Goal: Information Seeking & Learning: Learn about a topic

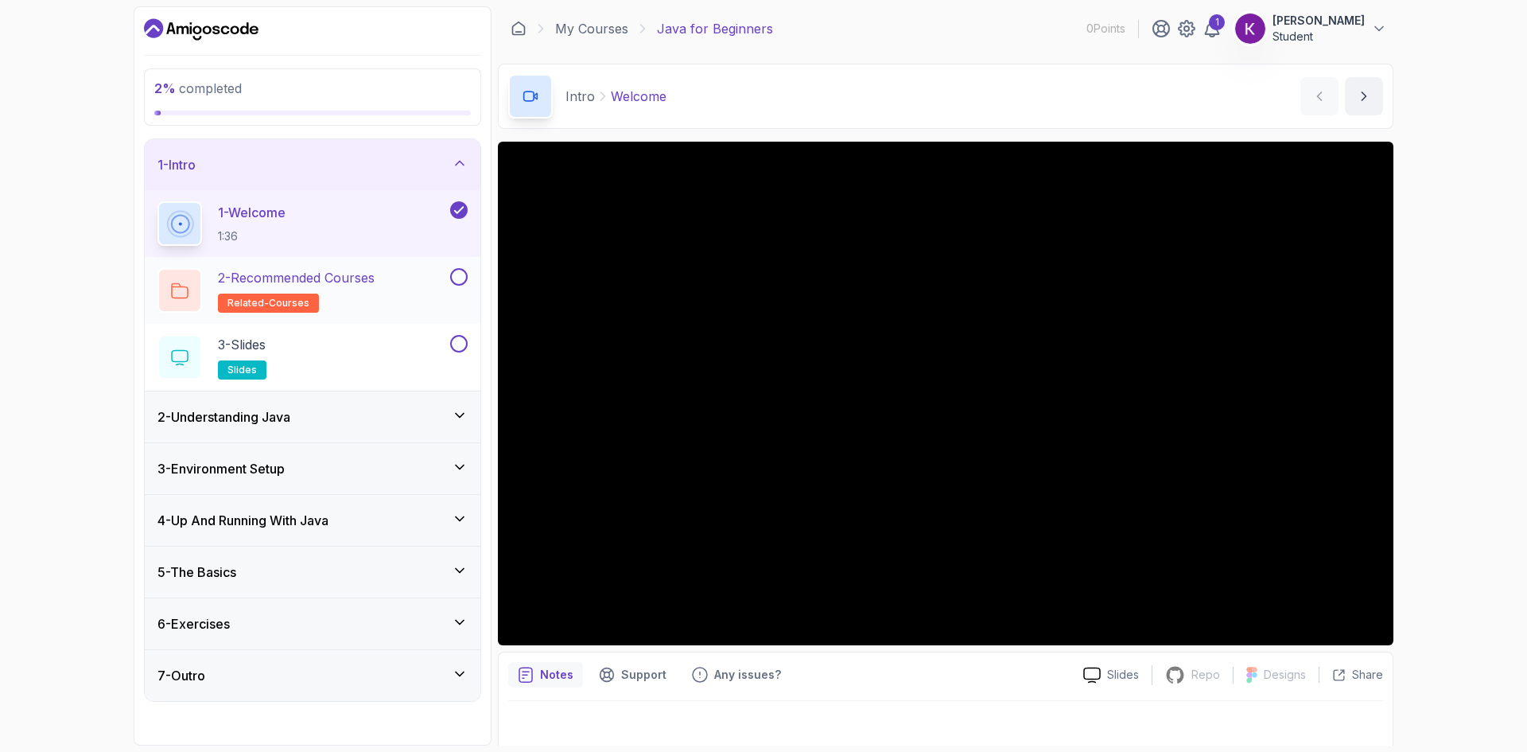
click at [297, 278] on p "2 - Recommended Courses" at bounding box center [296, 277] width 157 height 19
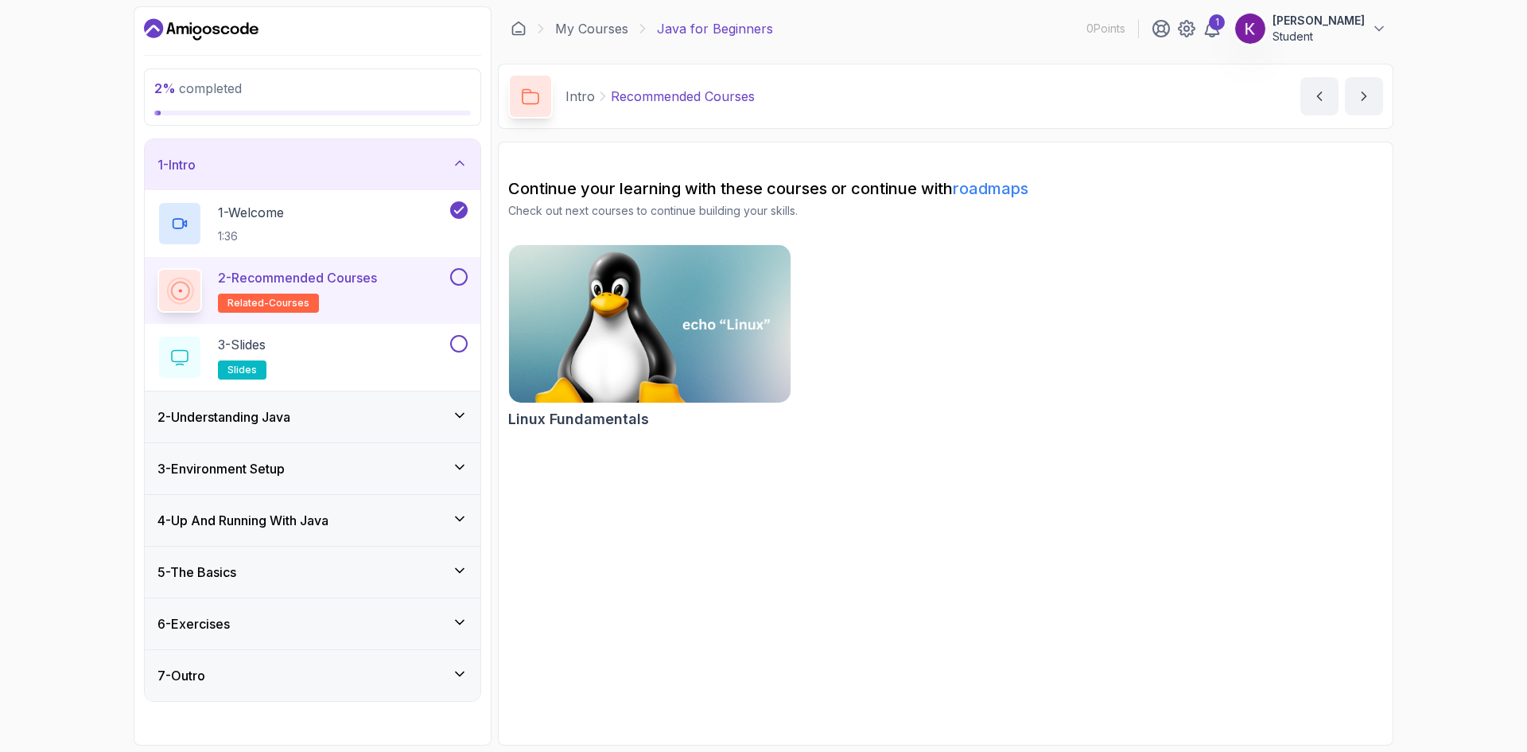
click at [270, 416] on h3 "2 - Understanding Java" at bounding box center [223, 416] width 133 height 19
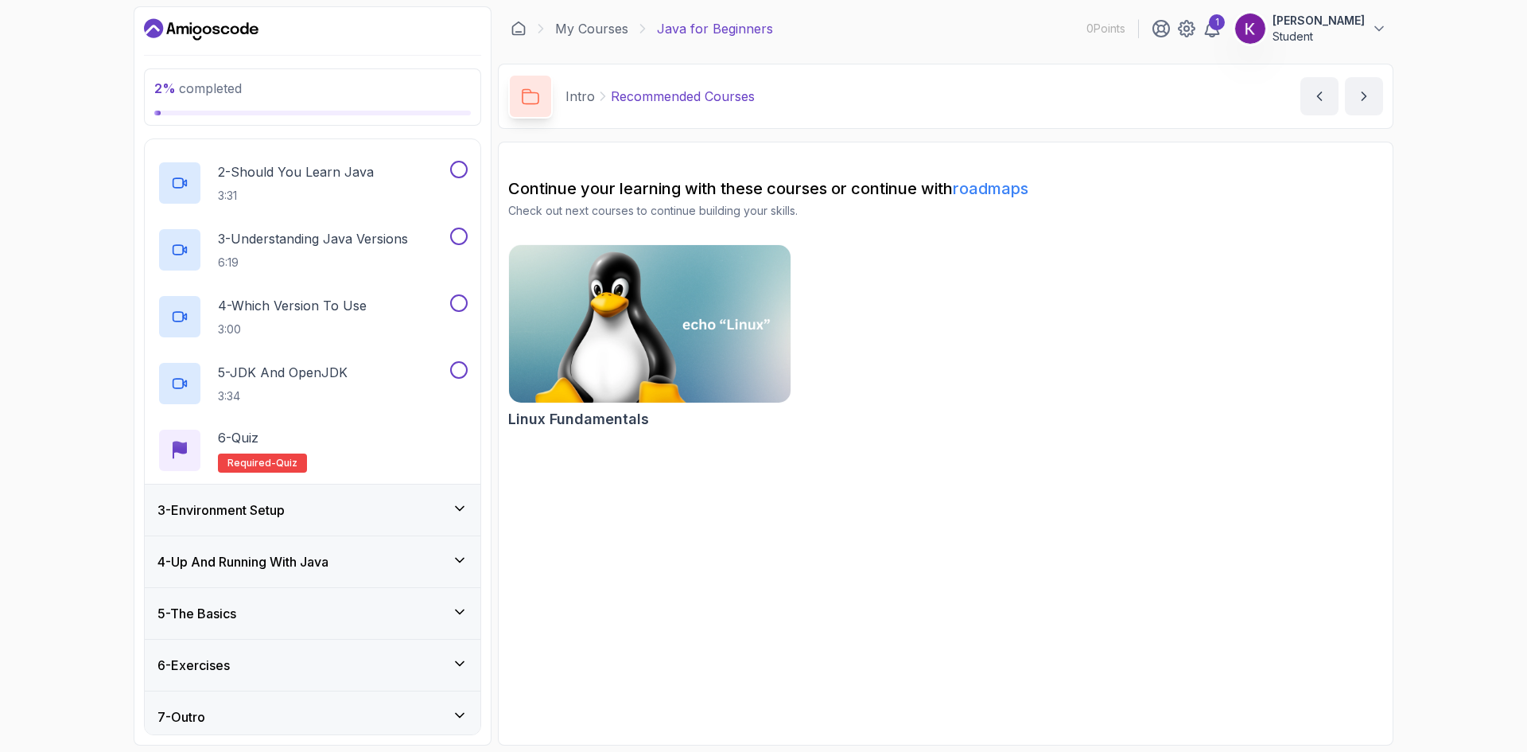
scroll to position [167, 0]
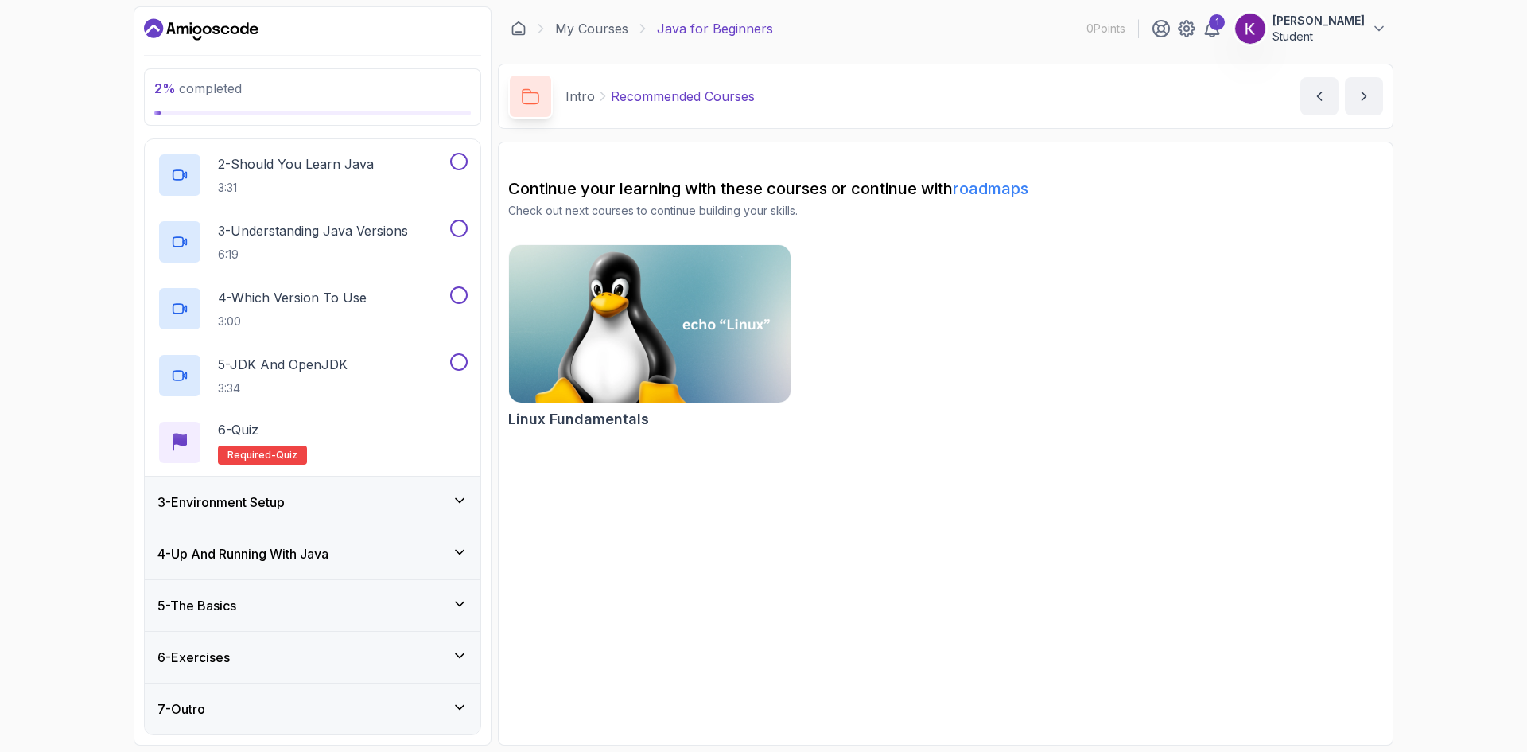
click at [279, 499] on h3 "3 - Environment Setup" at bounding box center [220, 501] width 127 height 19
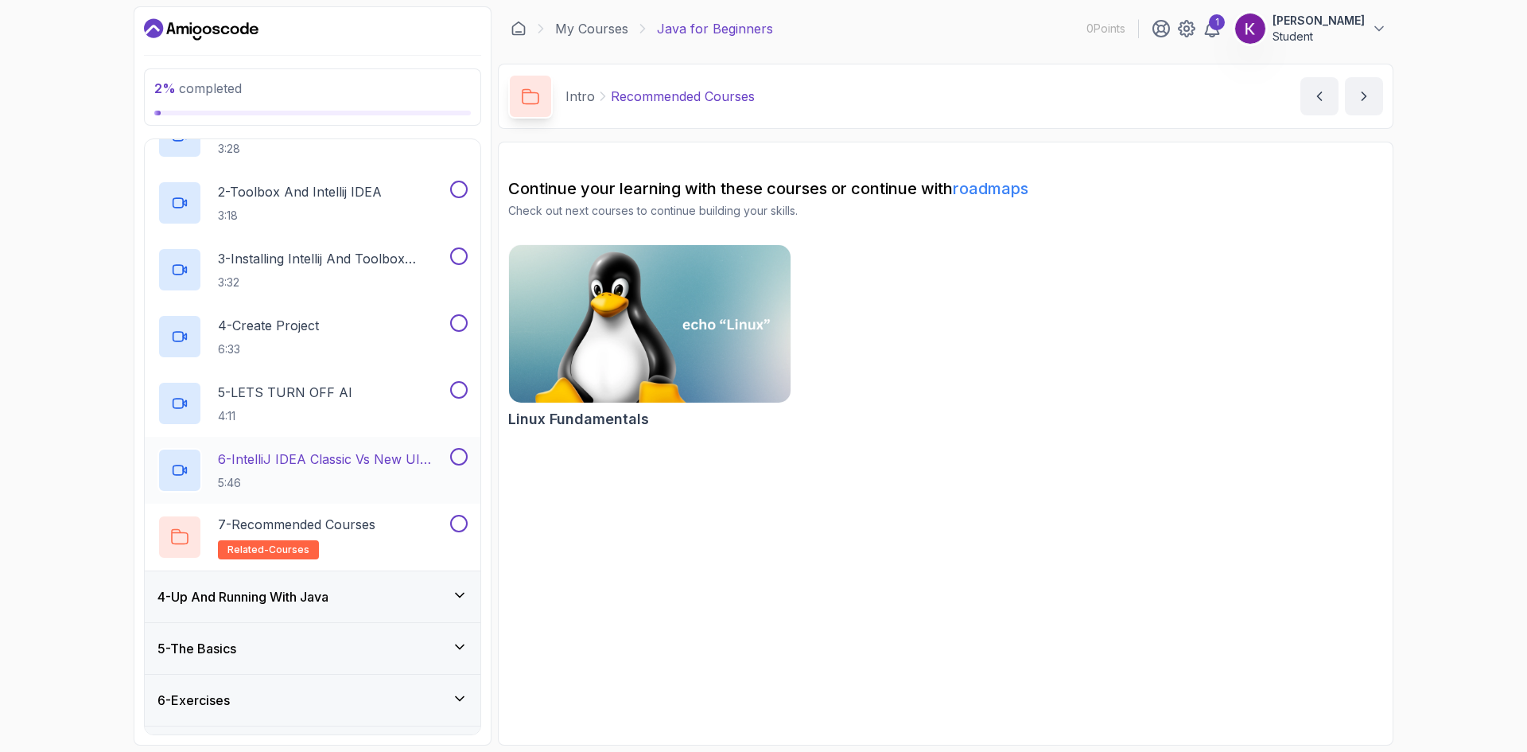
scroll to position [234, 0]
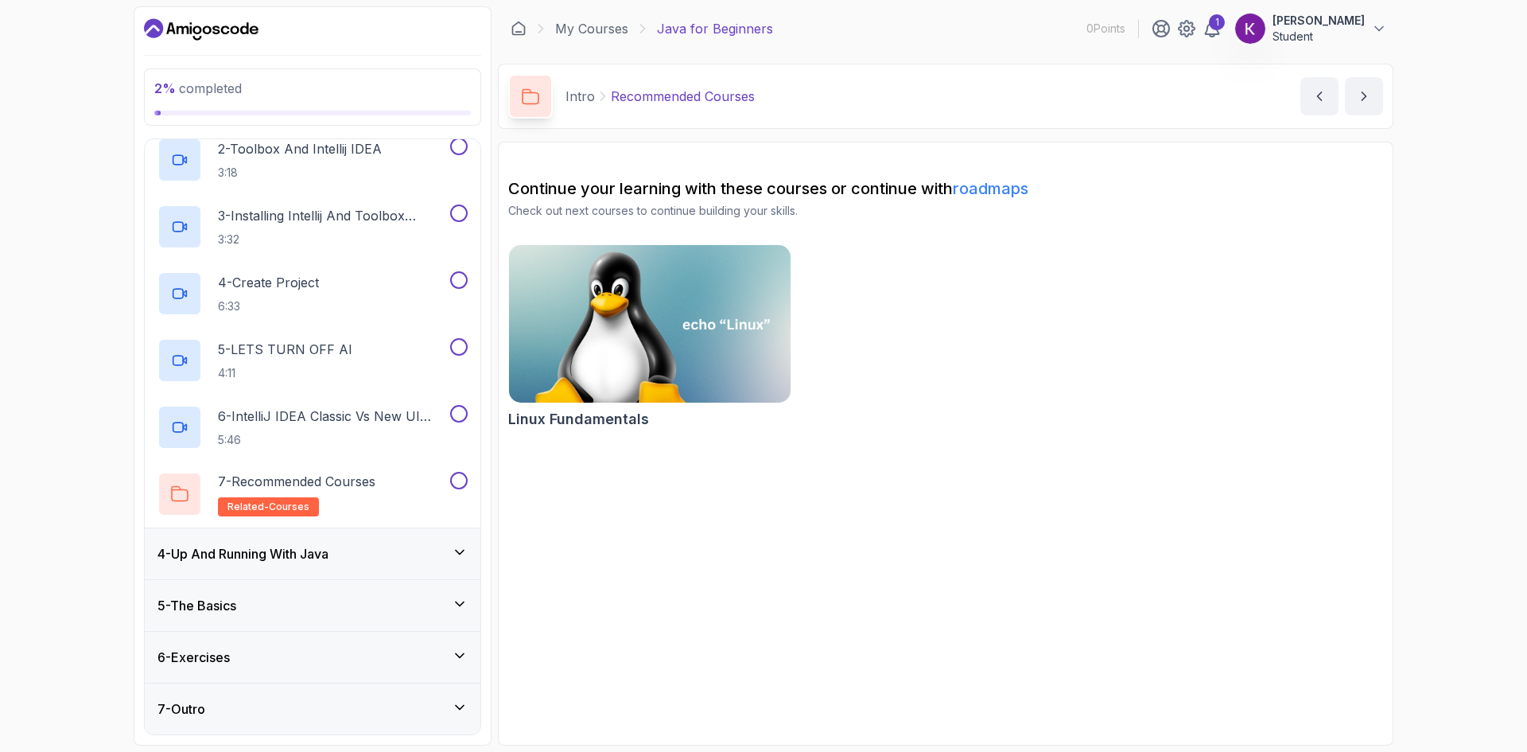
click at [248, 608] on div "5 - The Basics" at bounding box center [312, 605] width 310 height 19
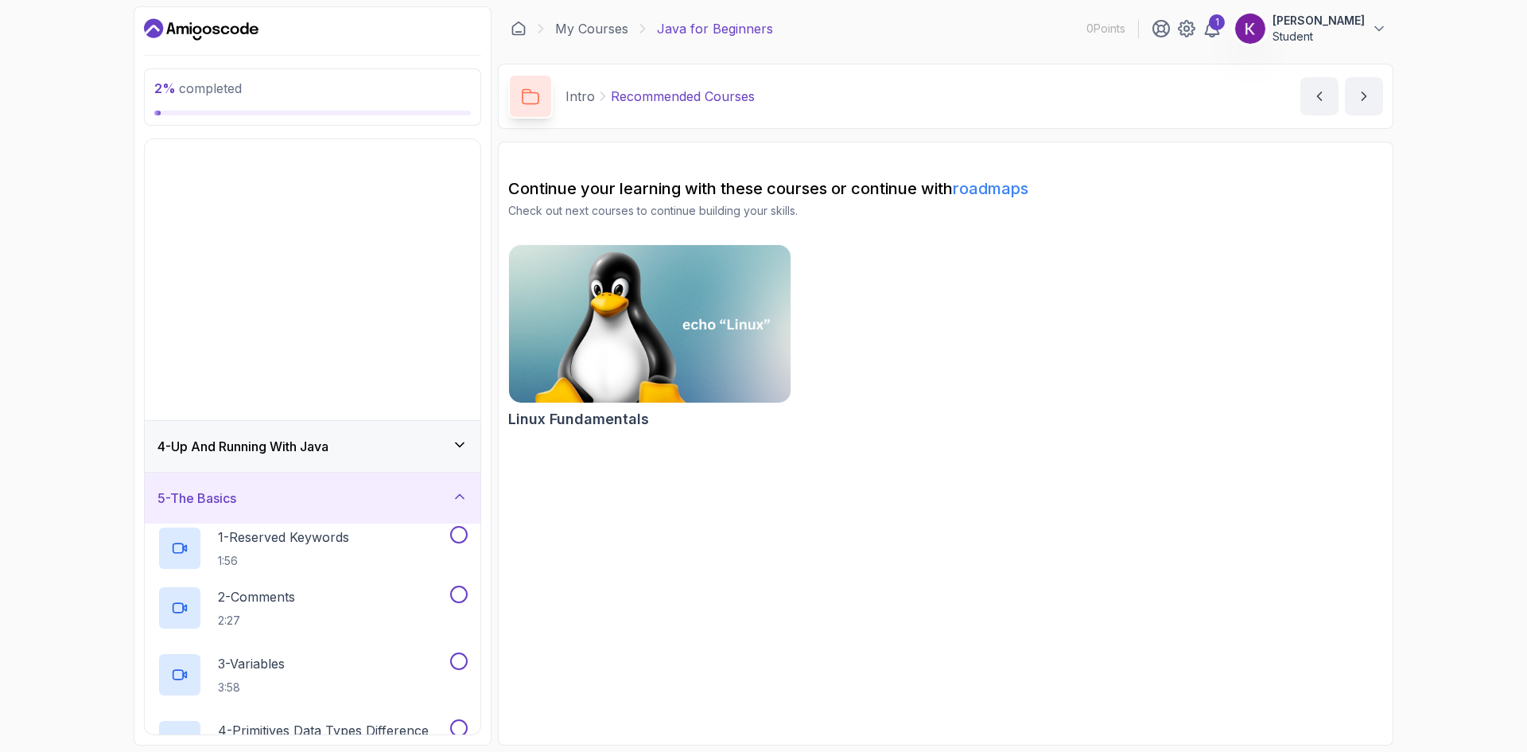
scroll to position [0, 0]
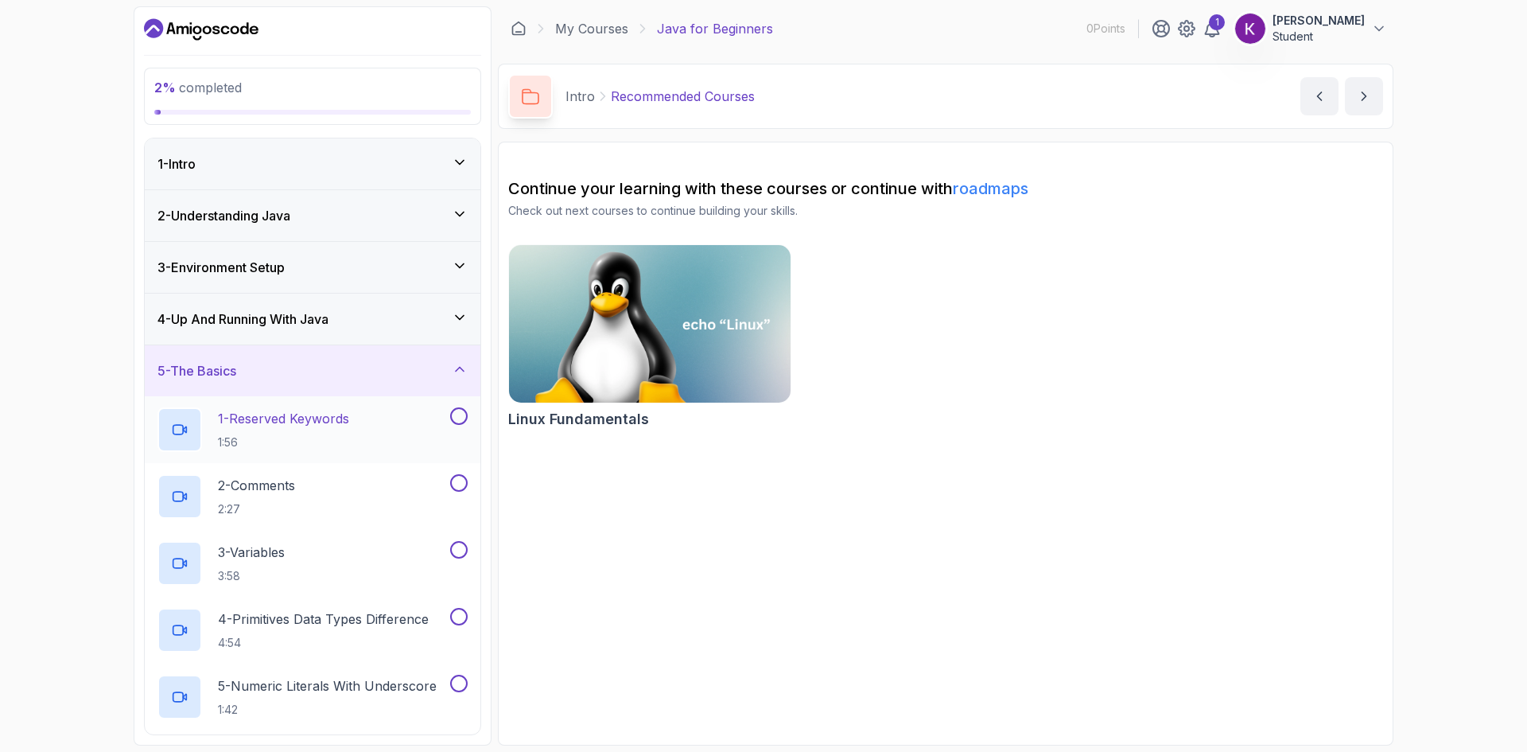
click at [268, 419] on p "1 - Reserved Keywords" at bounding box center [283, 418] width 131 height 19
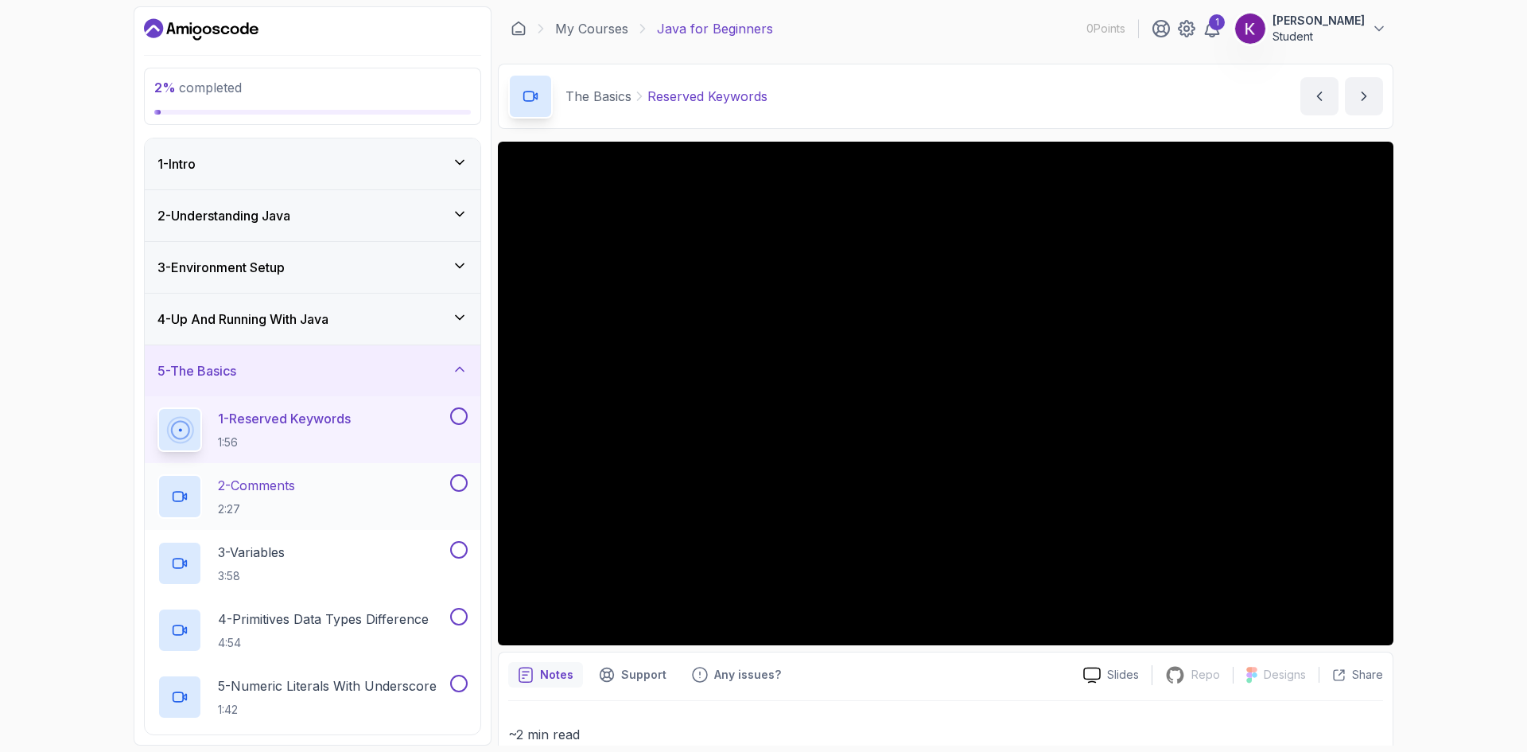
click at [327, 507] on div "2 - Comments 2:27" at bounding box center [301, 496] width 289 height 45
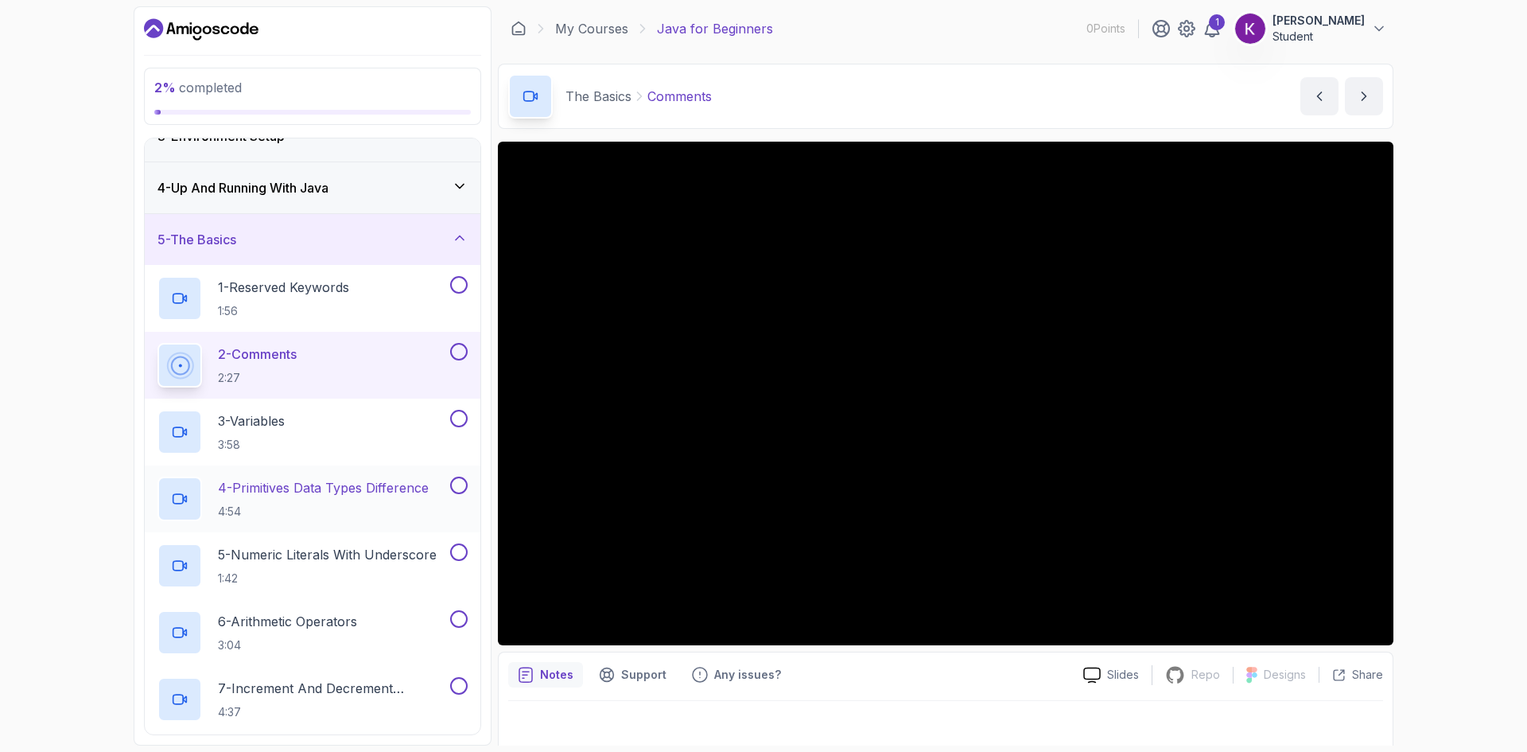
scroll to position [159, 0]
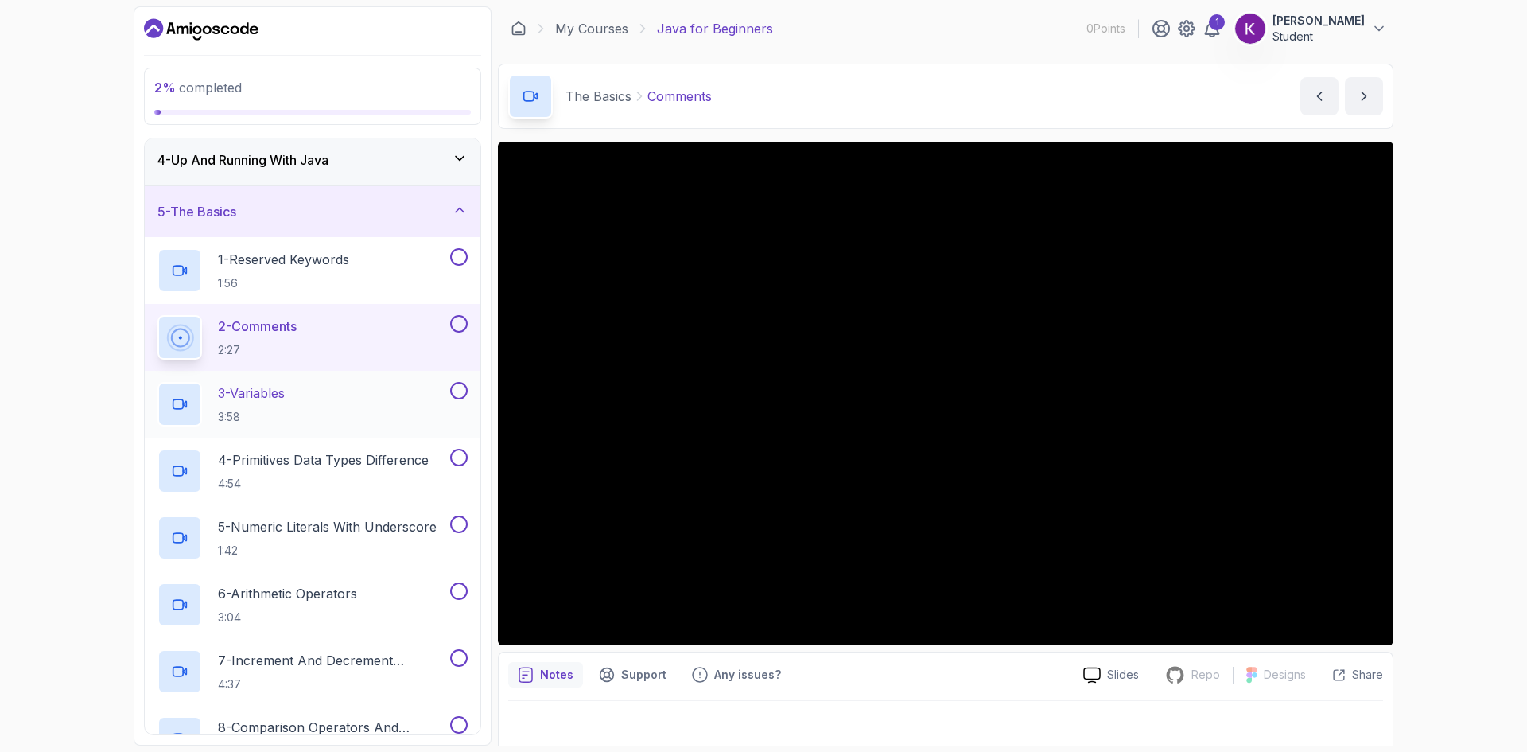
click at [313, 398] on div "3 - Variables 3:58" at bounding box center [301, 404] width 289 height 45
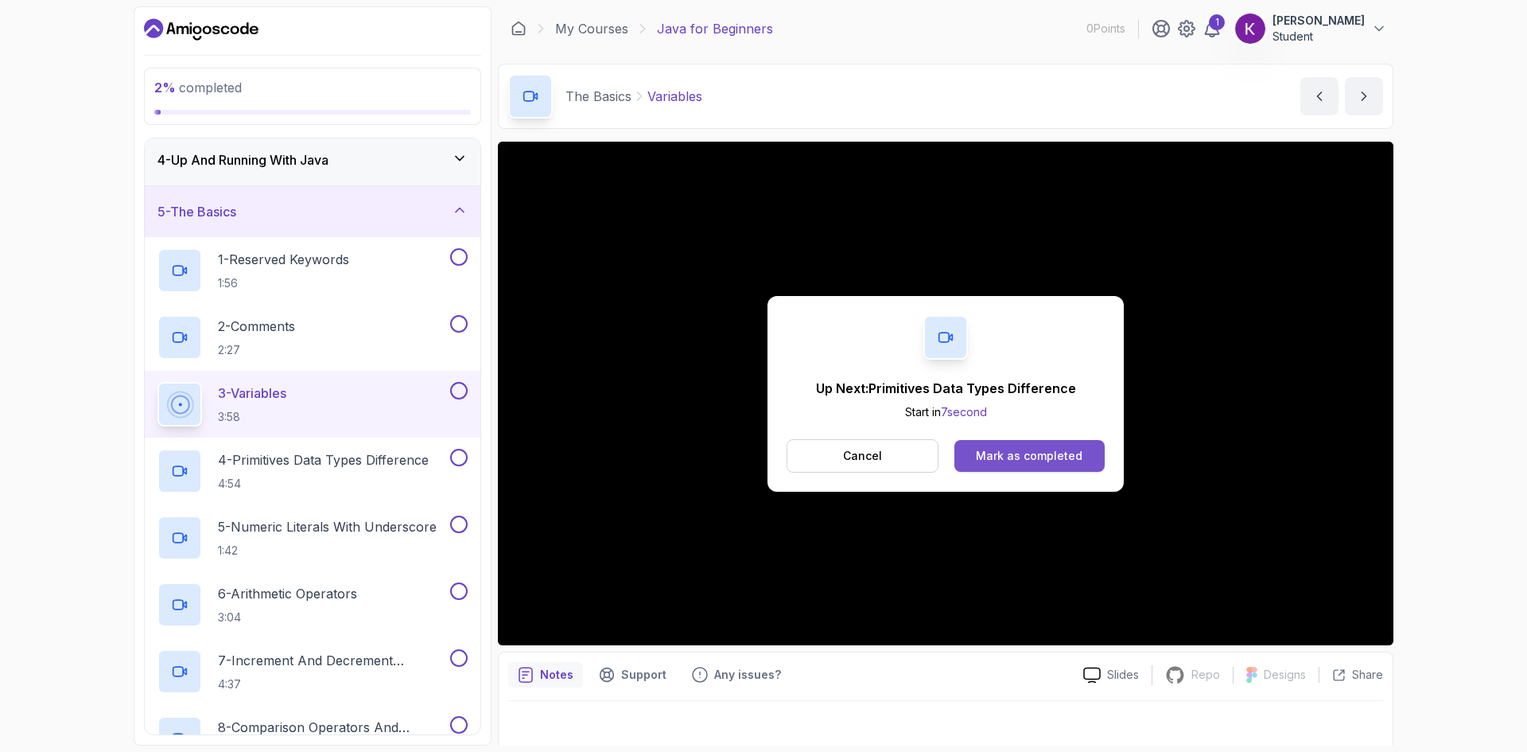
click at [1008, 456] on div "Mark as completed" at bounding box center [1029, 456] width 107 height 16
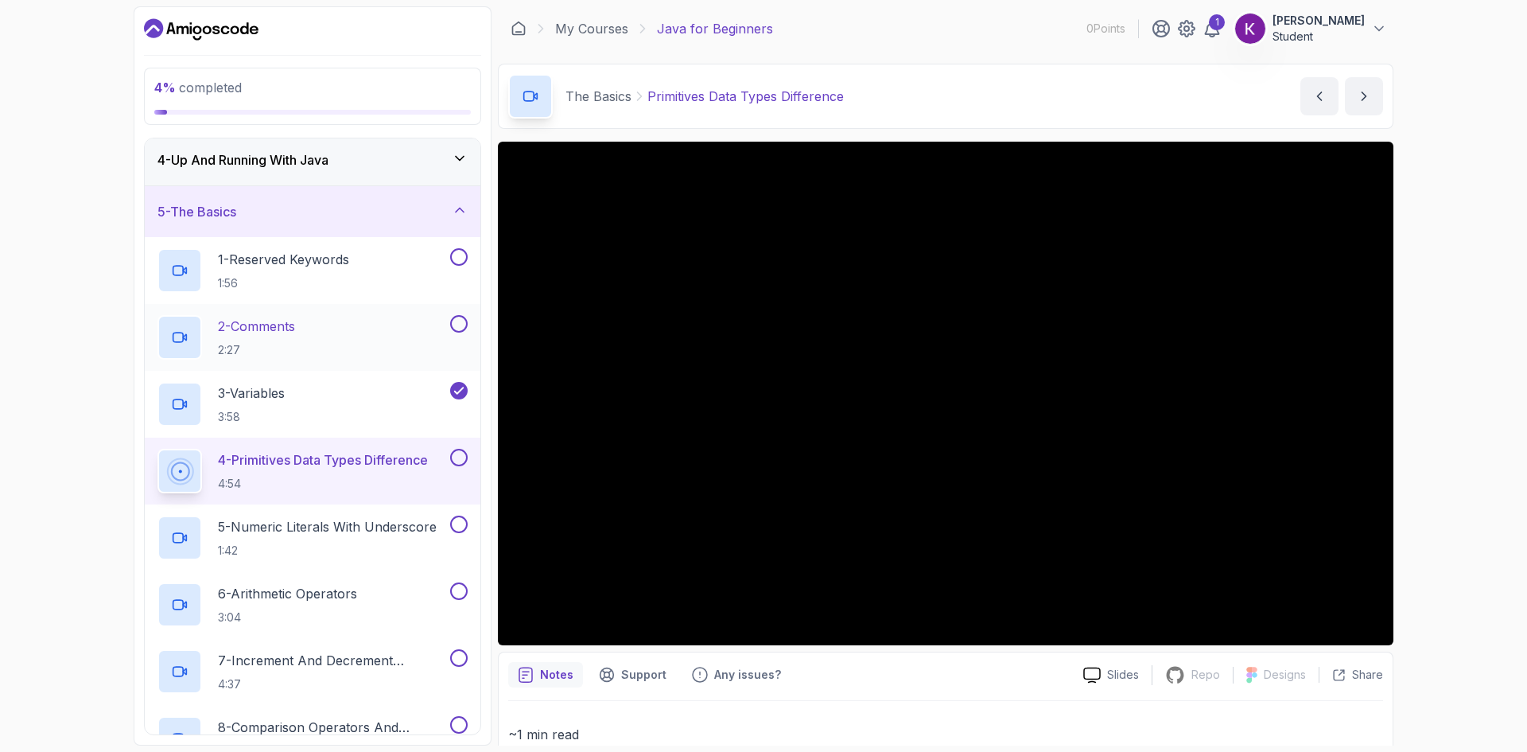
click at [455, 324] on button at bounding box center [458, 323] width 17 height 17
click at [460, 254] on button at bounding box center [458, 256] width 17 height 17
